Goal: Task Accomplishment & Management: Complete application form

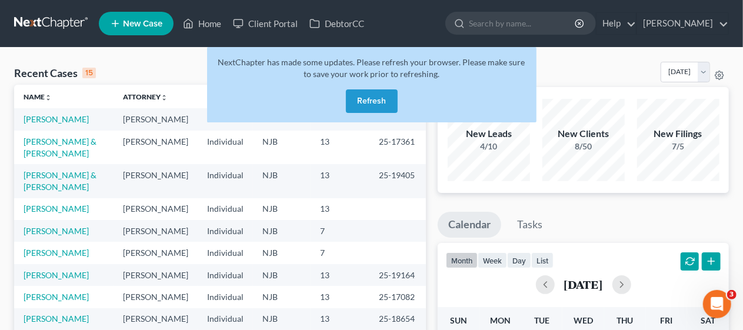
click at [380, 98] on button "Refresh" at bounding box center [372, 101] width 52 height 24
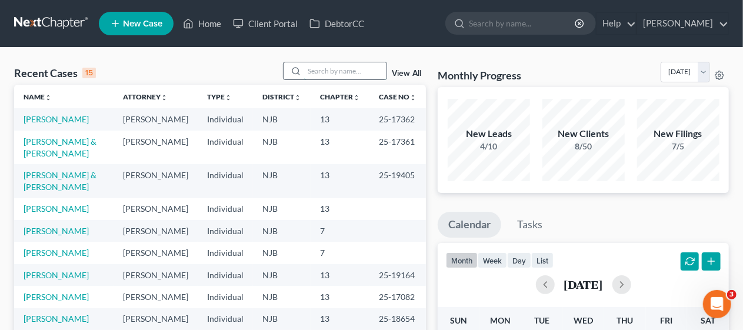
click at [316, 71] on input "search" at bounding box center [345, 70] width 82 height 17
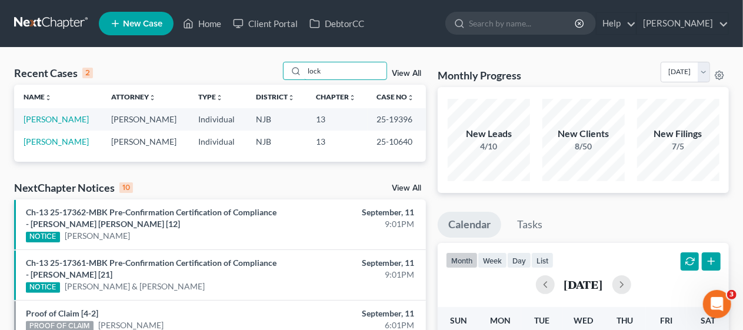
type input "lock"
click at [56, 119] on link "[PERSON_NAME]" at bounding box center [56, 119] width 65 height 10
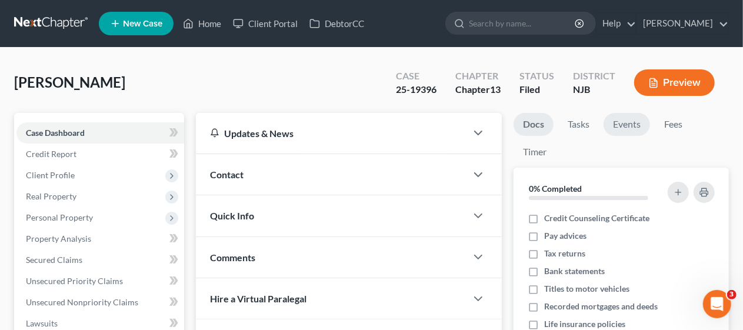
click at [626, 127] on link "Events" at bounding box center [626, 124] width 46 height 23
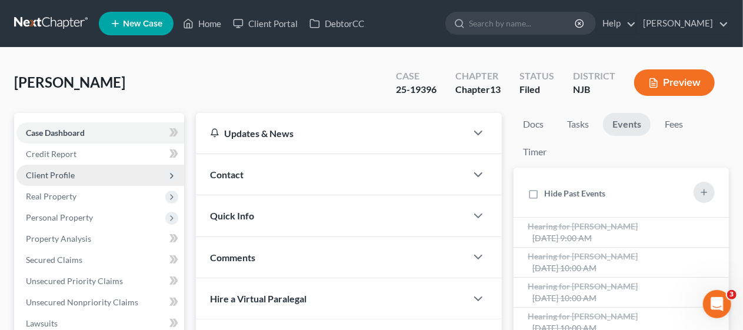
click at [123, 175] on span "Client Profile" at bounding box center [100, 175] width 168 height 21
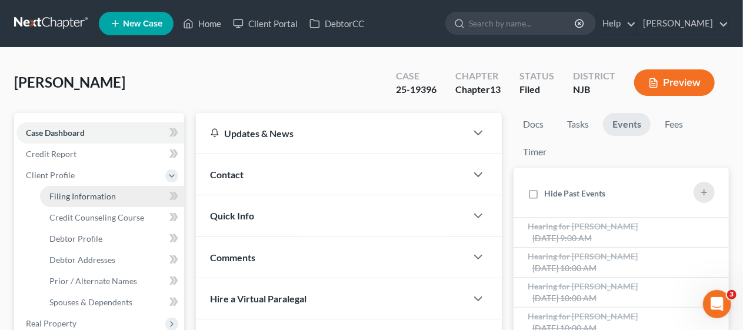
click at [123, 198] on link "Filing Information" at bounding box center [112, 196] width 144 height 21
select select "1"
select select "0"
select select "3"
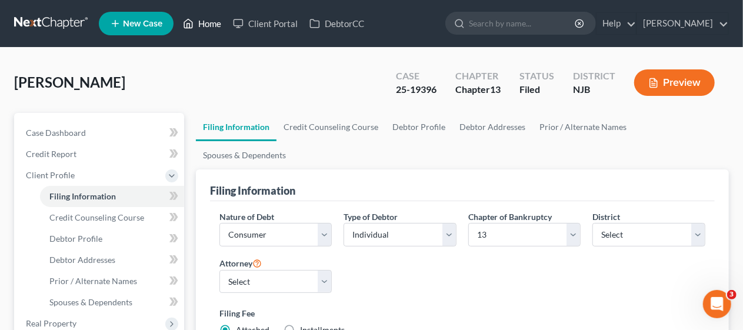
click at [213, 22] on link "Home" at bounding box center [202, 23] width 50 height 21
